Goal: Check status

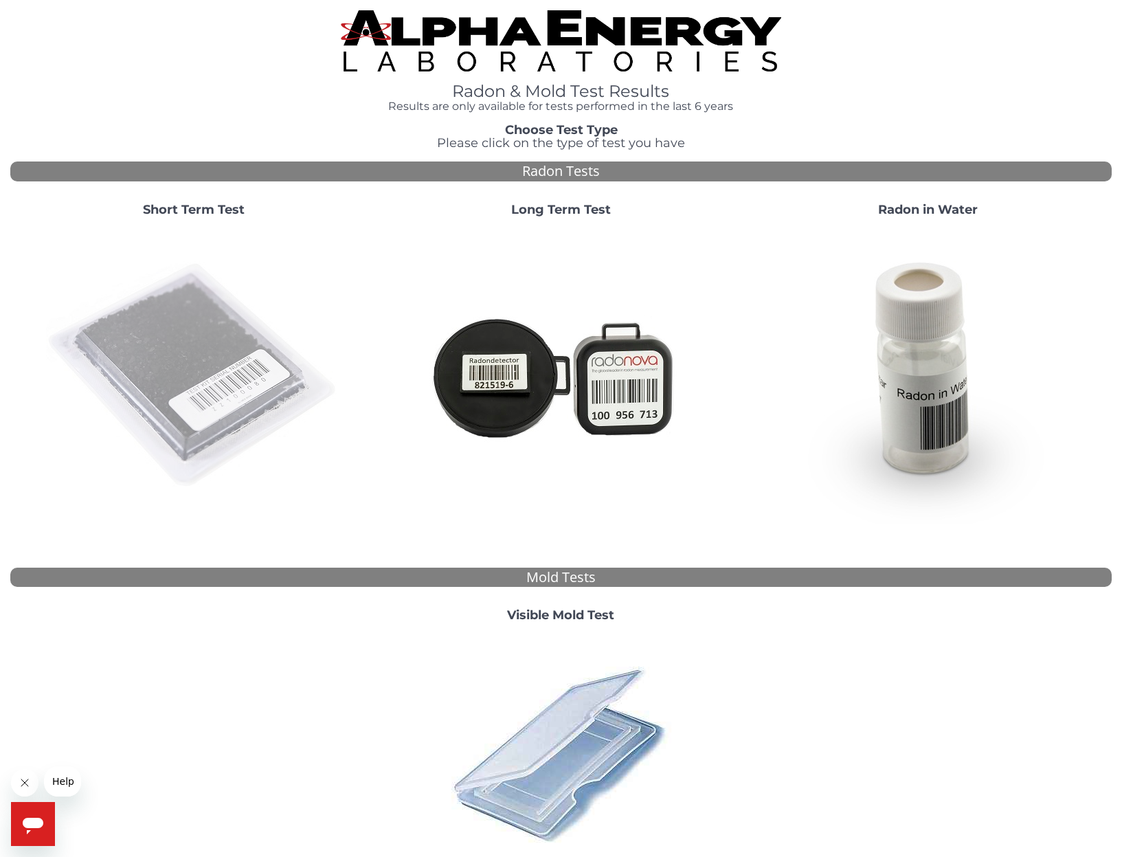
click at [217, 384] on img at bounding box center [194, 376] width 296 height 296
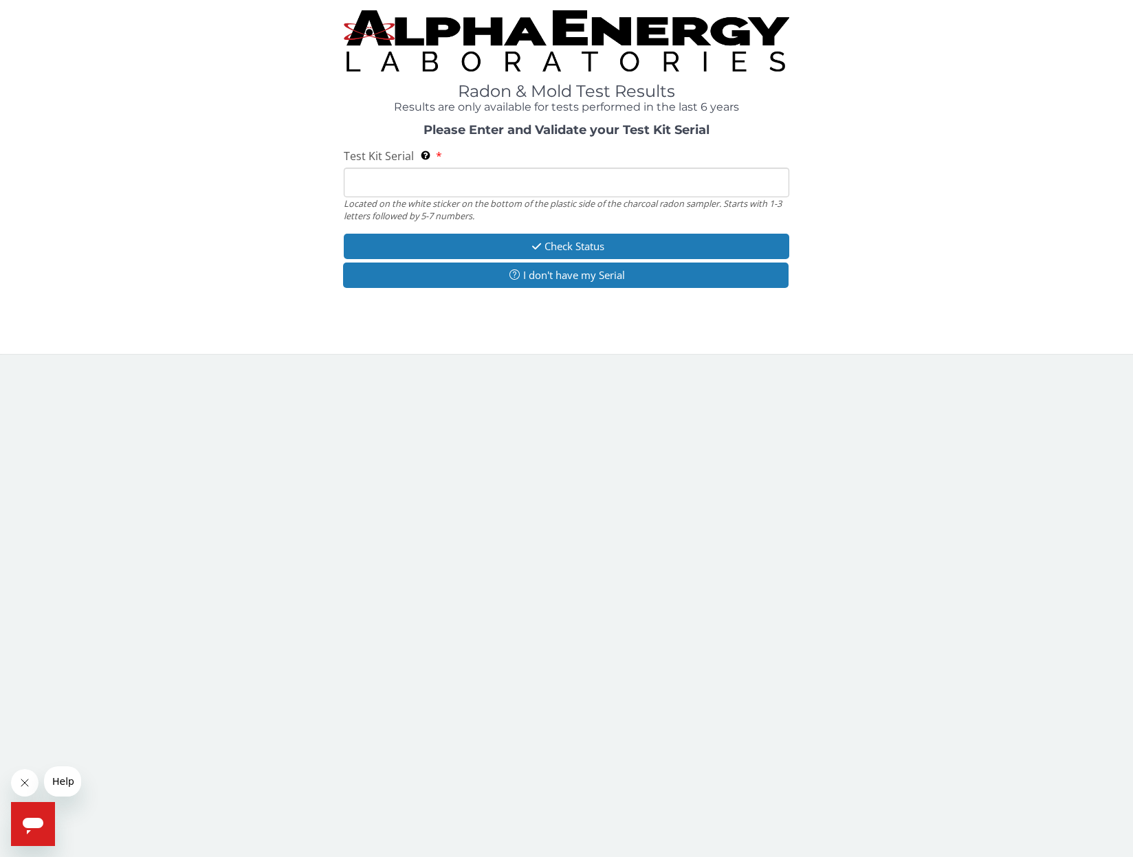
click at [384, 189] on input "Test Kit Serial Located on the white sticker on the bottom of the plastic side …" at bounding box center [566, 183] width 445 height 30
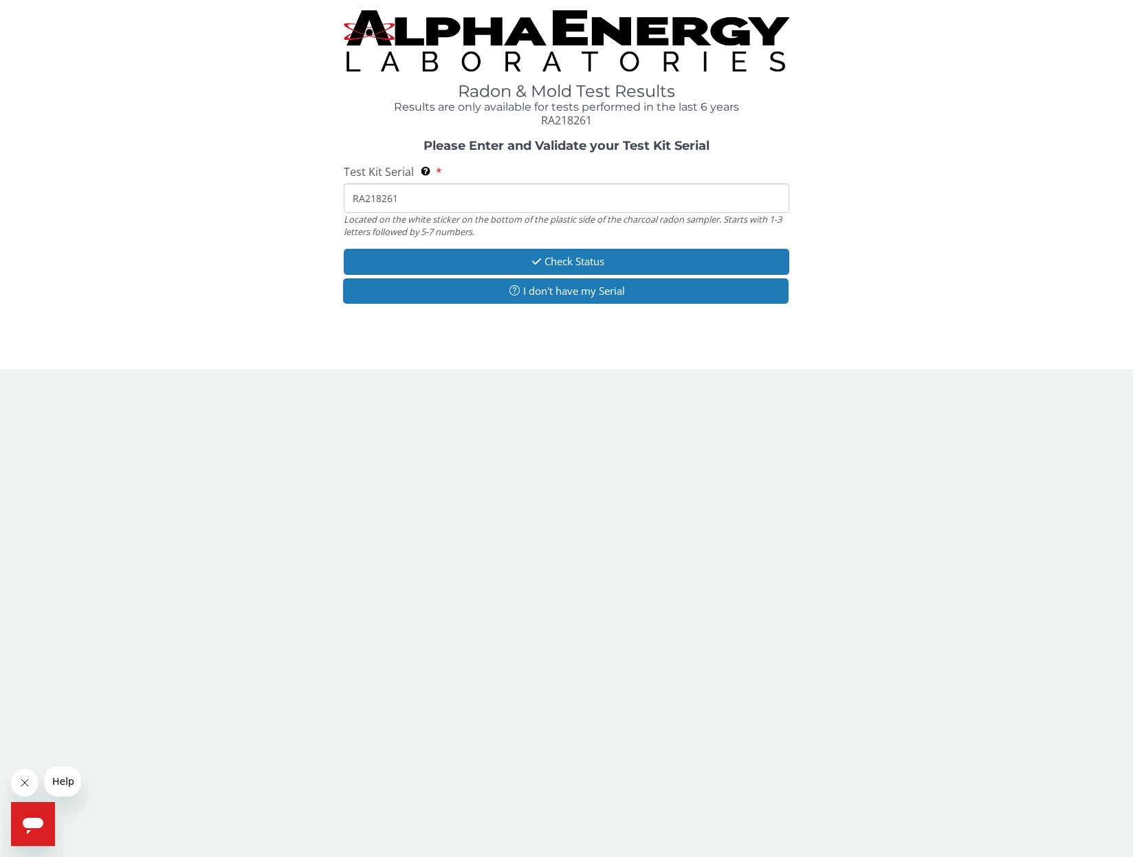
type input "RA218261"
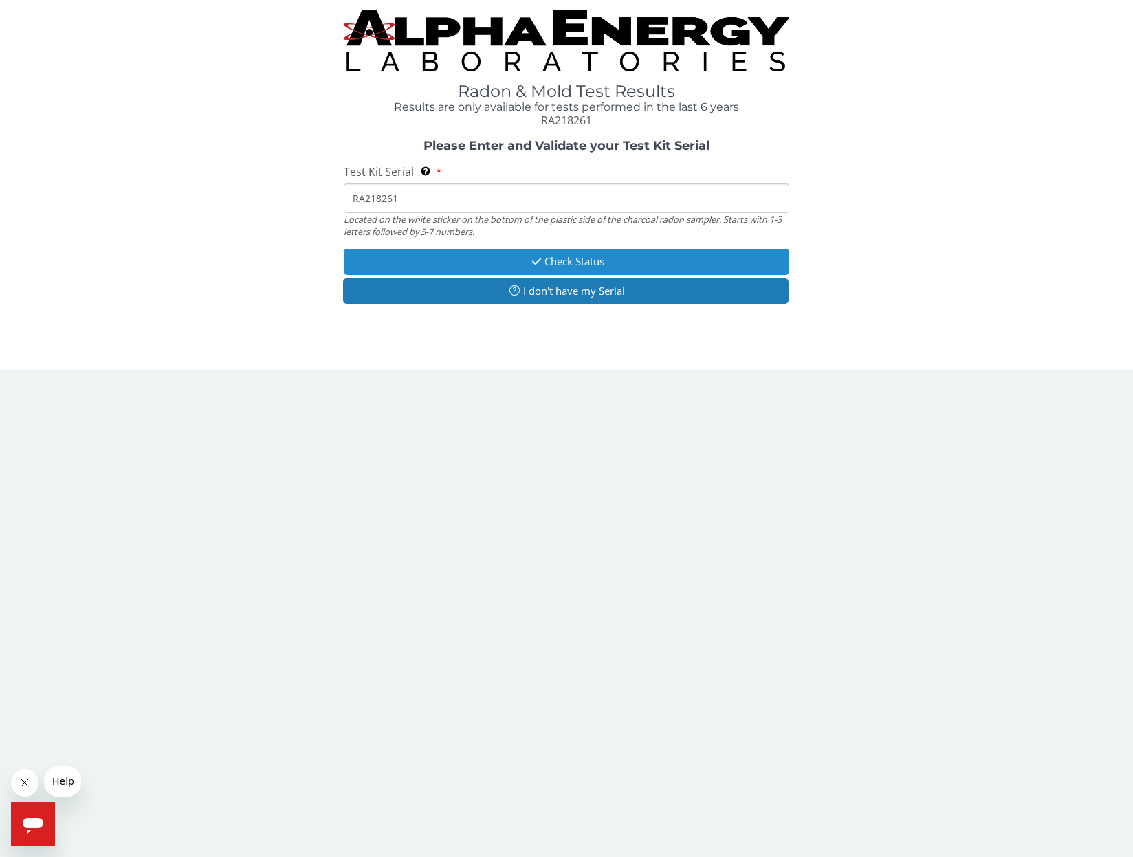
click at [442, 260] on button "Check Status" at bounding box center [566, 261] width 445 height 25
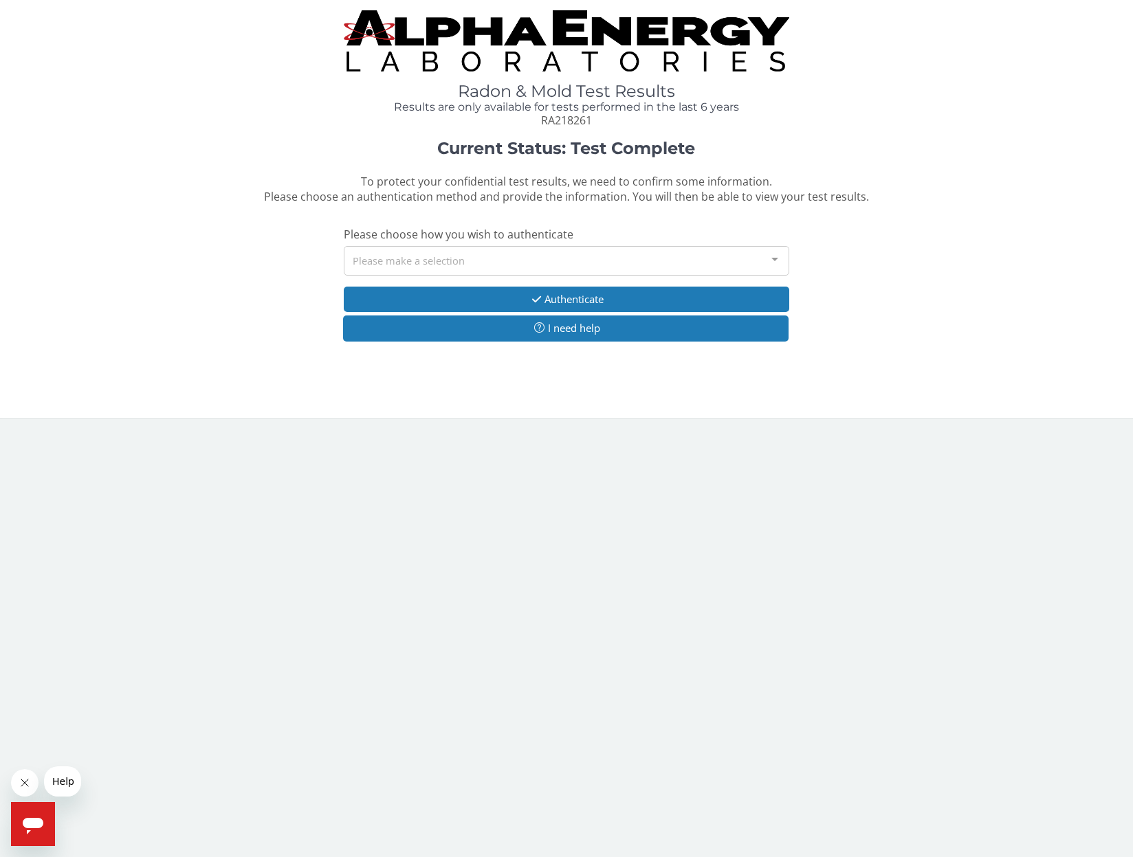
click at [434, 260] on div "Please make a selection" at bounding box center [566, 261] width 445 height 30
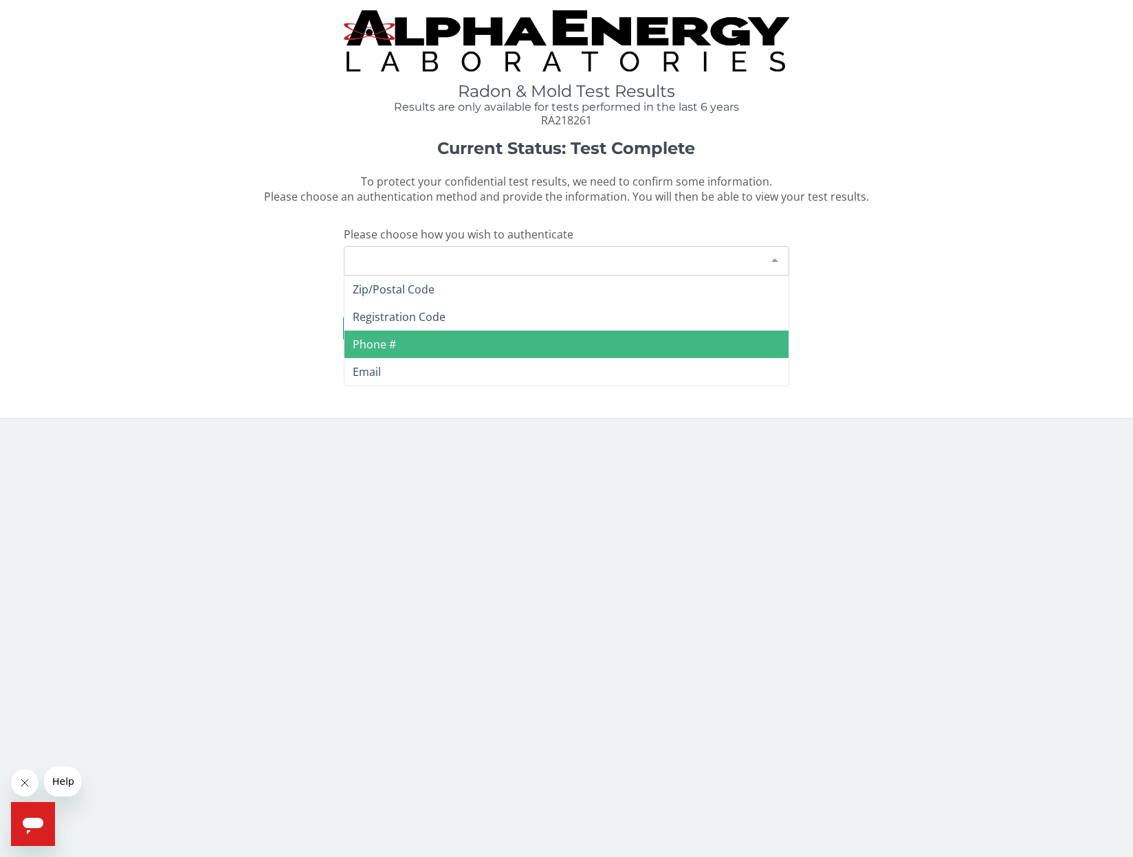
click at [417, 339] on span "Phone #" at bounding box center [565, 344] width 443 height 27
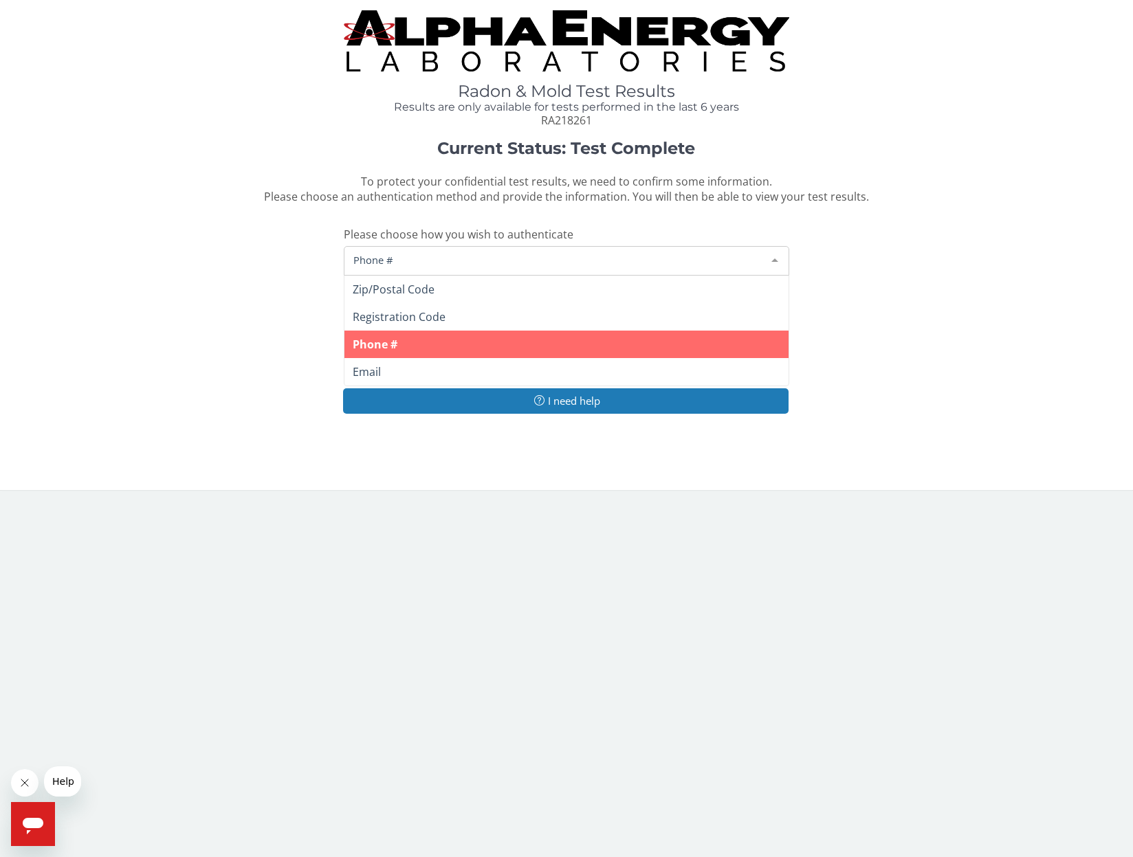
click at [412, 258] on span "Phone #" at bounding box center [555, 259] width 410 height 15
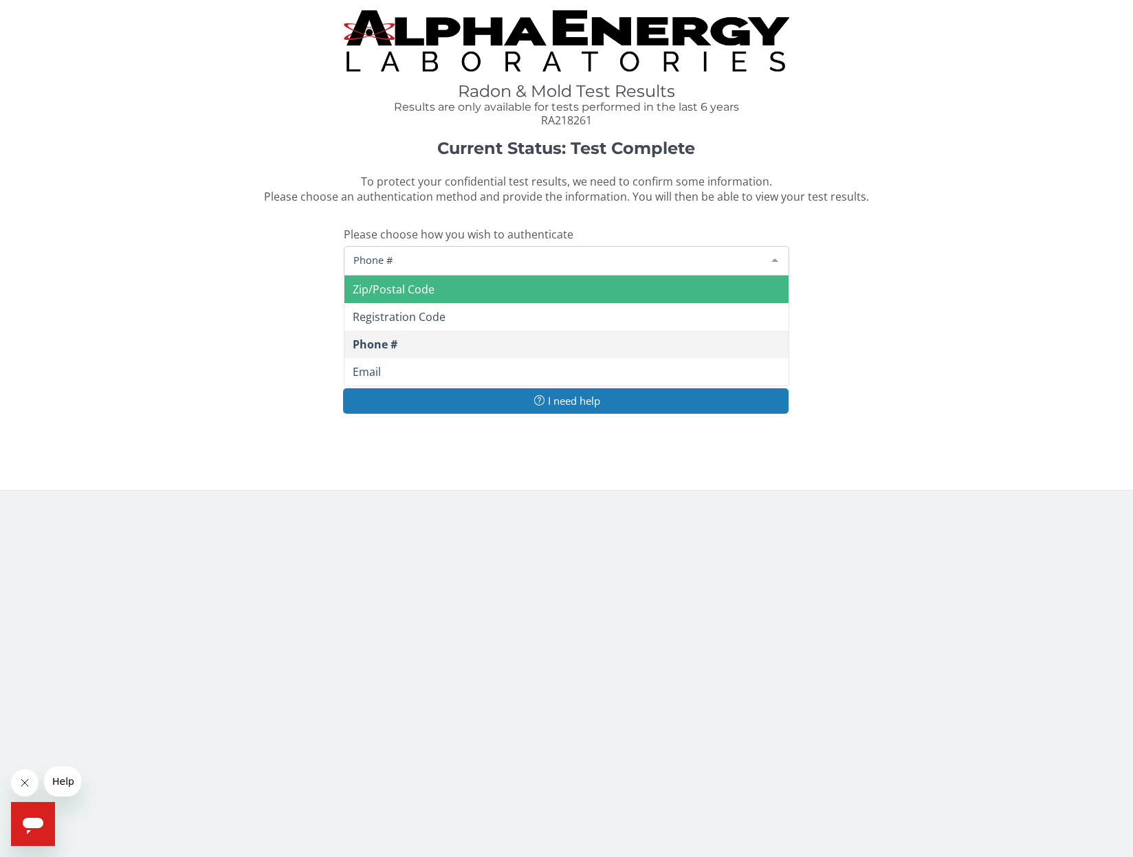
click at [410, 282] on span "Zip/Postal Code" at bounding box center [394, 289] width 82 height 15
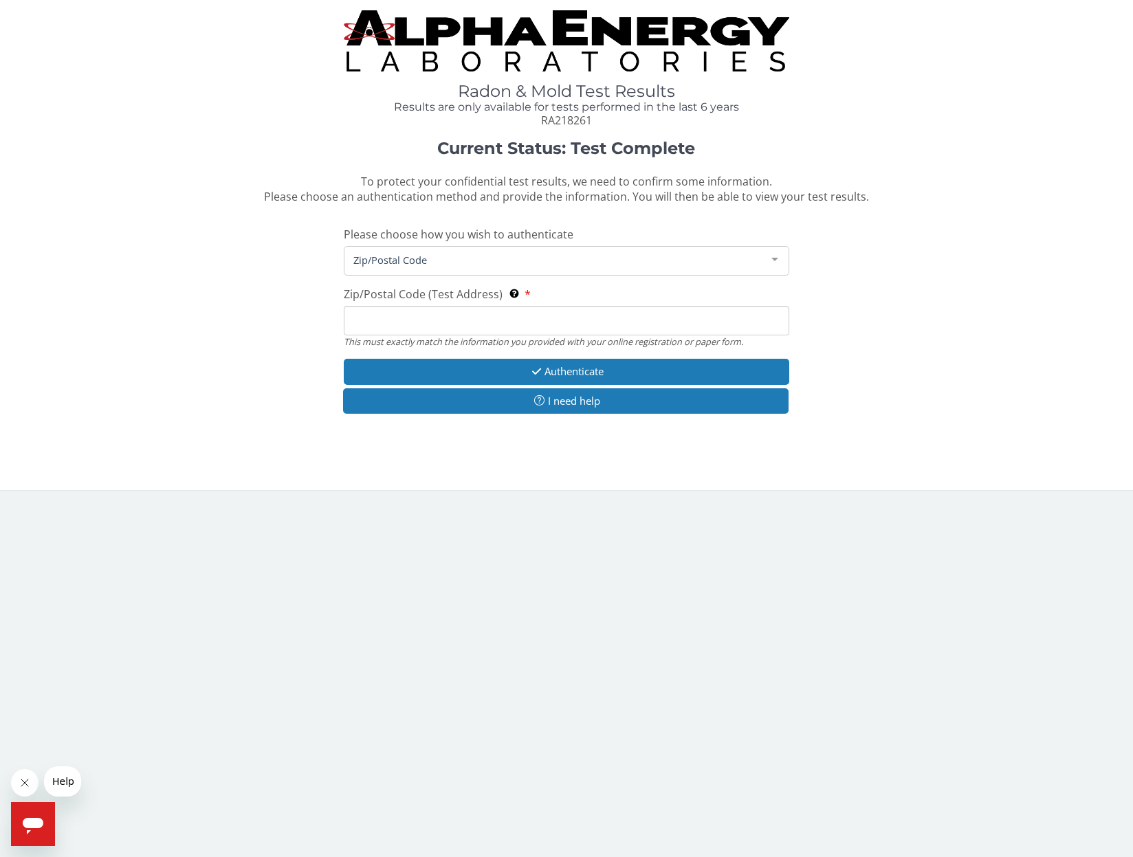
click at [445, 306] on input "Zip/Postal Code (Test Address) This must exactly match the information you prov…" at bounding box center [566, 321] width 445 height 30
type input "49240"
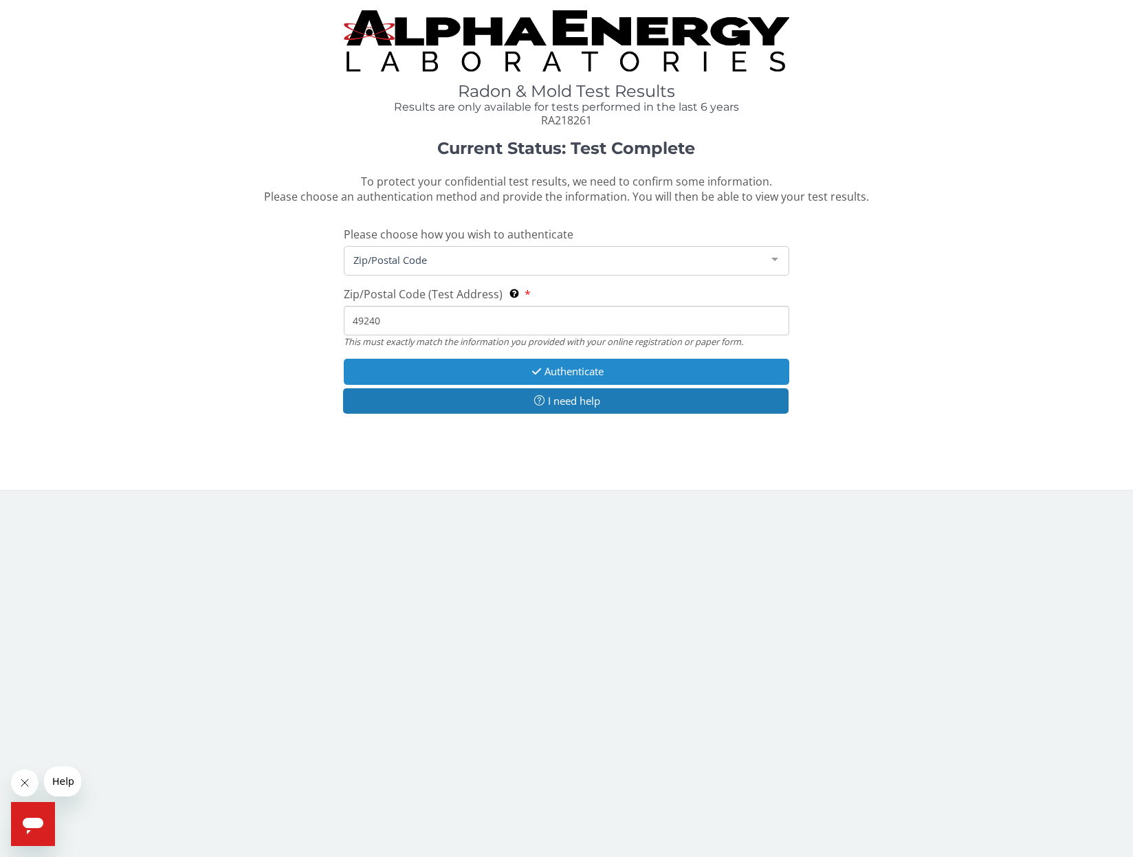
click at [559, 365] on button "Authenticate" at bounding box center [566, 371] width 445 height 25
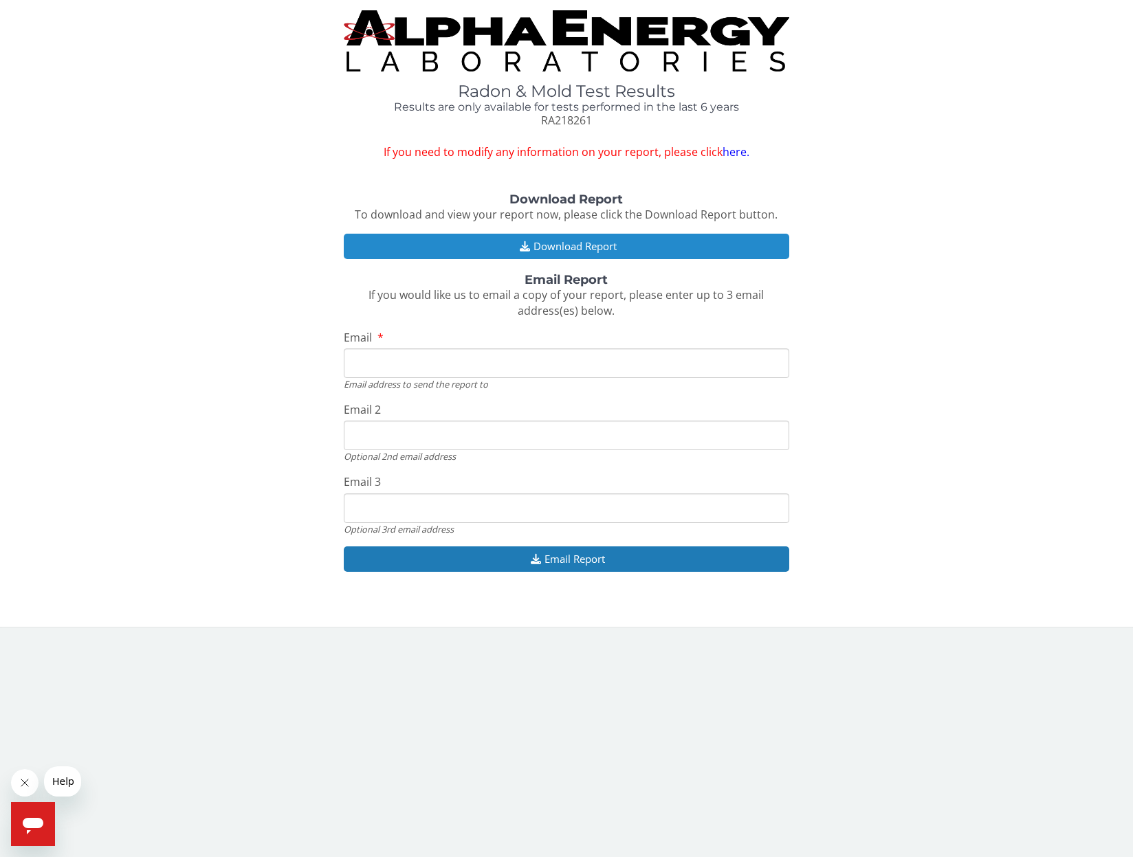
click at [480, 240] on button "Download Report" at bounding box center [566, 246] width 445 height 25
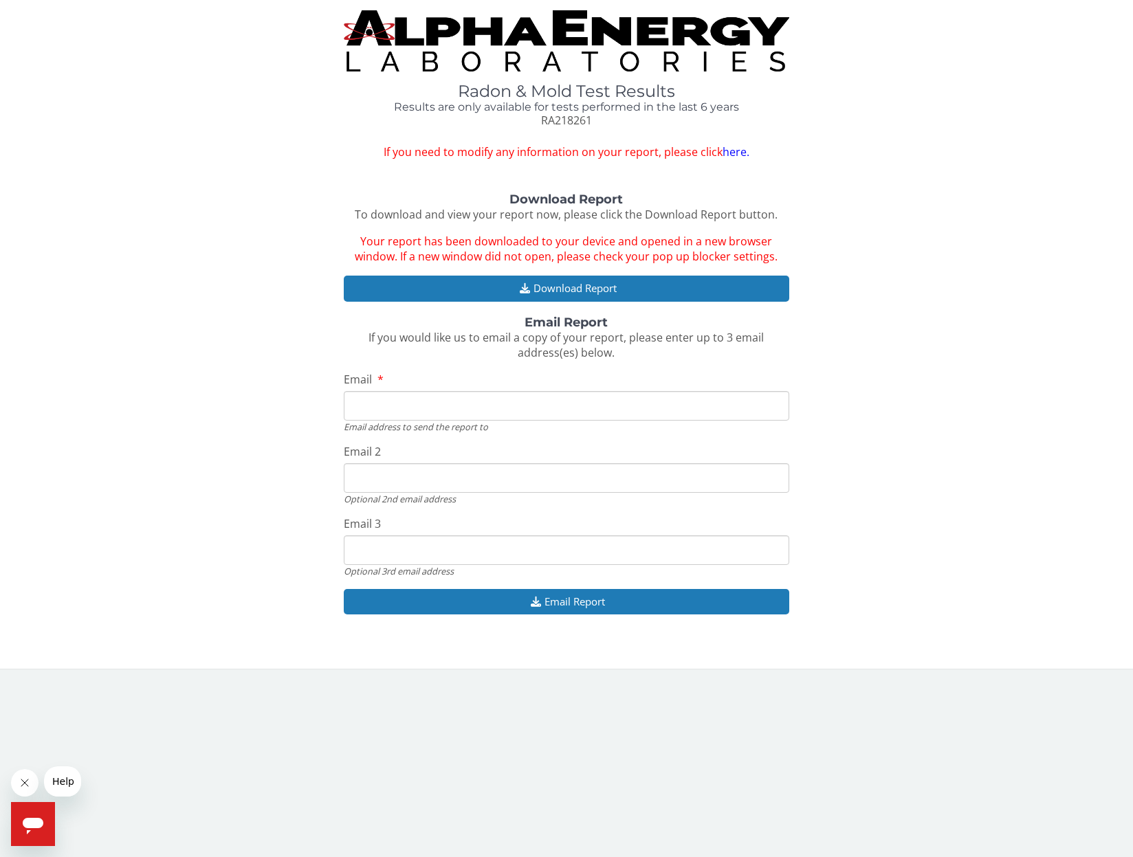
click at [566, 399] on input "Email" at bounding box center [566, 406] width 445 height 30
type input "[EMAIL_ADDRESS][DOMAIN_NAME]"
click at [621, 599] on button "Email Report" at bounding box center [566, 601] width 445 height 25
